Goal: Information Seeking & Learning: Learn about a topic

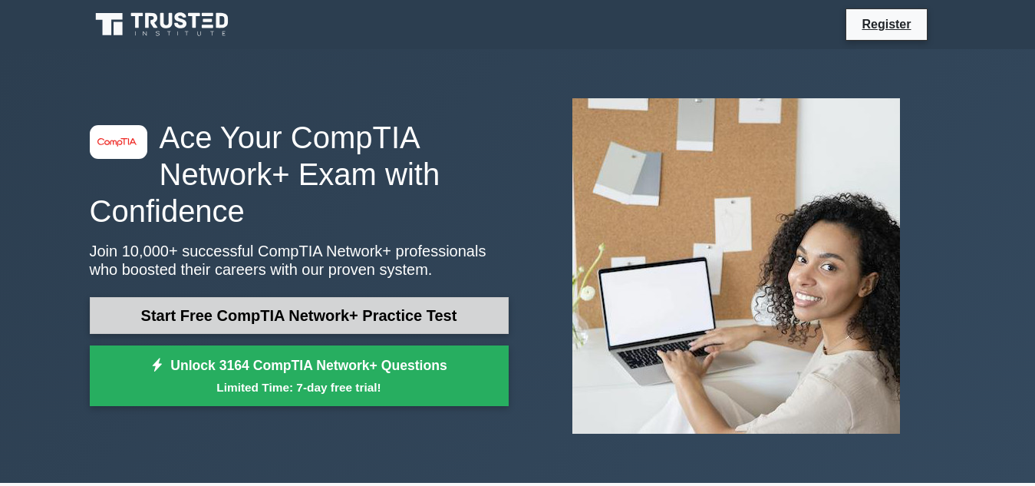
click at [301, 318] on link "Start Free CompTIA Network+ Practice Test" at bounding box center [299, 315] width 419 height 37
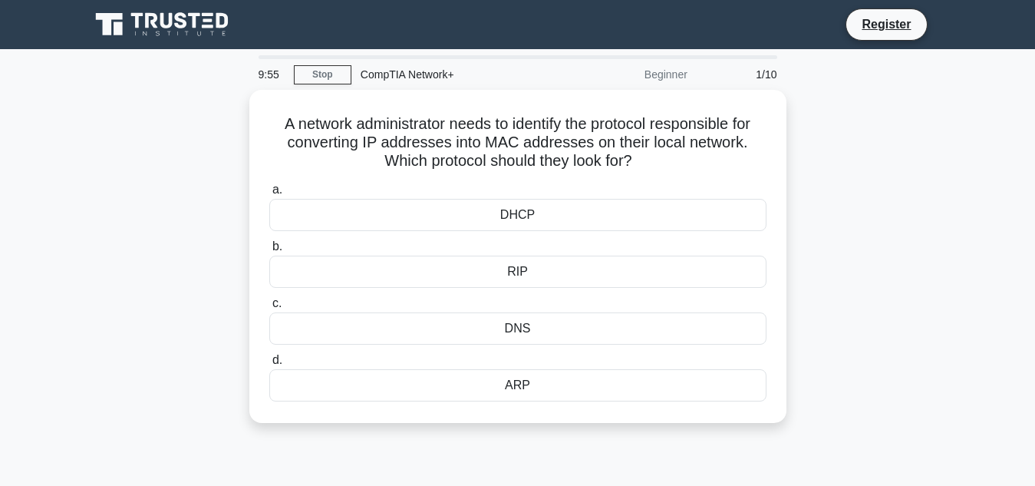
click at [385, 82] on div "CompTIA Network+" at bounding box center [457, 74] width 211 height 31
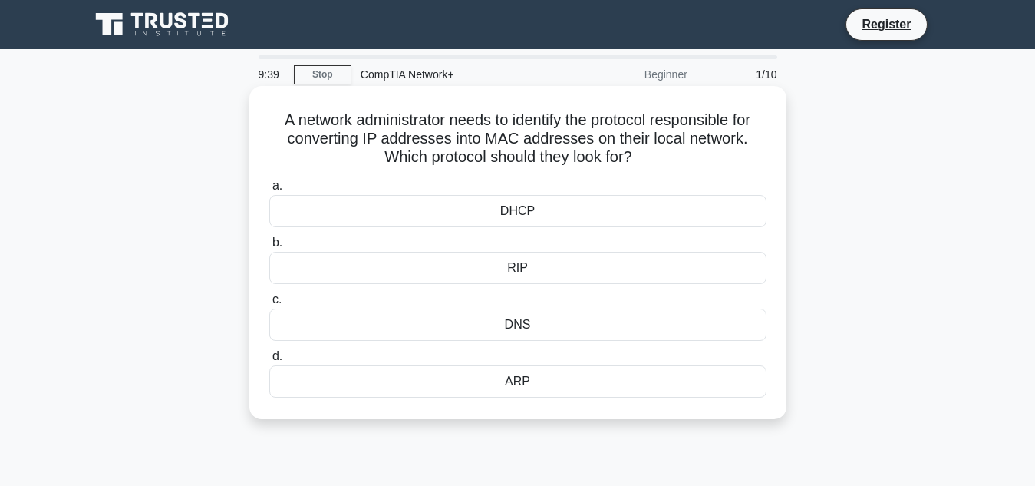
click at [511, 220] on div "DHCP" at bounding box center [517, 211] width 497 height 32
click at [269, 191] on input "a. DHCP" at bounding box center [269, 186] width 0 height 10
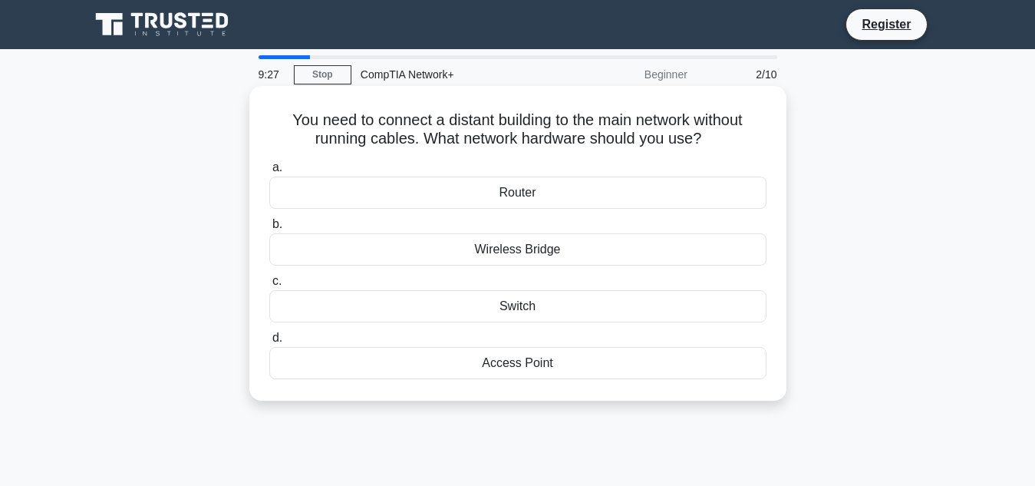
click at [546, 196] on div "Router" at bounding box center [517, 193] width 497 height 32
click at [269, 173] on input "a. Router" at bounding box center [269, 168] width 0 height 10
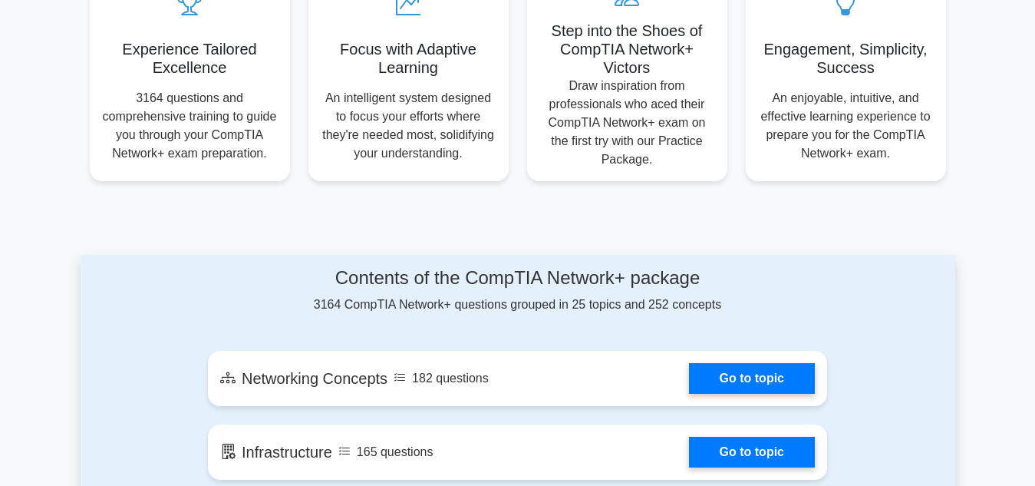
scroll to position [921, 0]
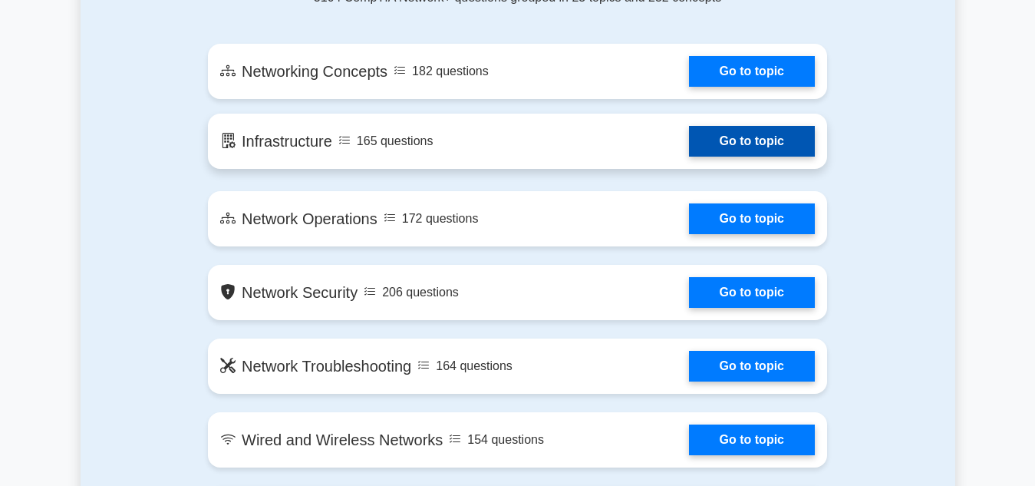
click at [689, 130] on link "Go to topic" at bounding box center [752, 141] width 126 height 31
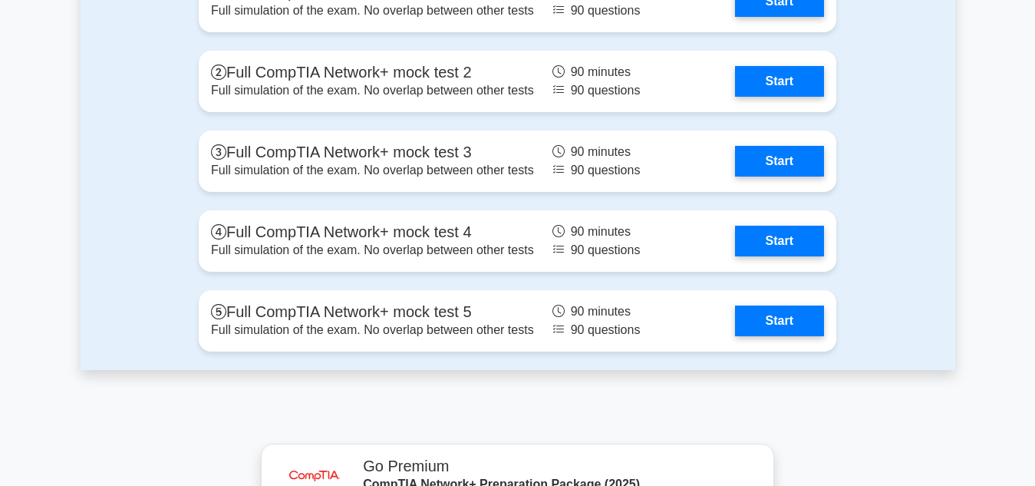
scroll to position [4197, 0]
